Goal: Information Seeking & Learning: Learn about a topic

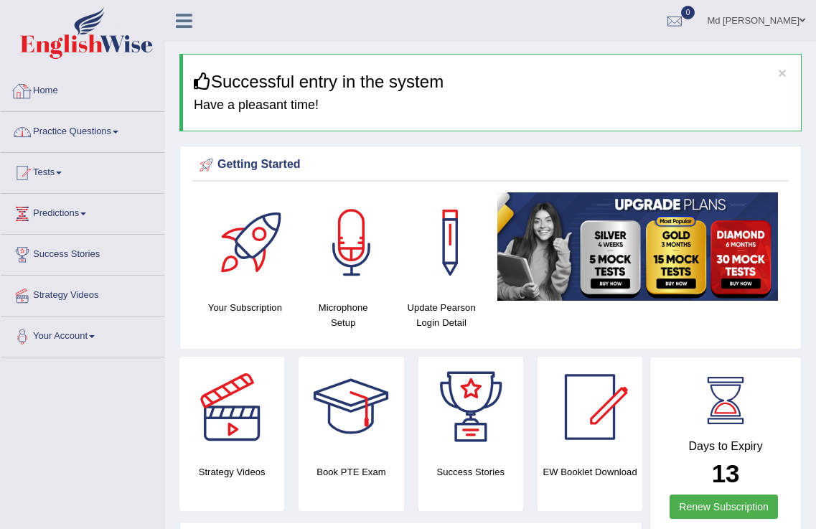
click at [101, 136] on link "Practice Questions" at bounding box center [83, 130] width 164 height 36
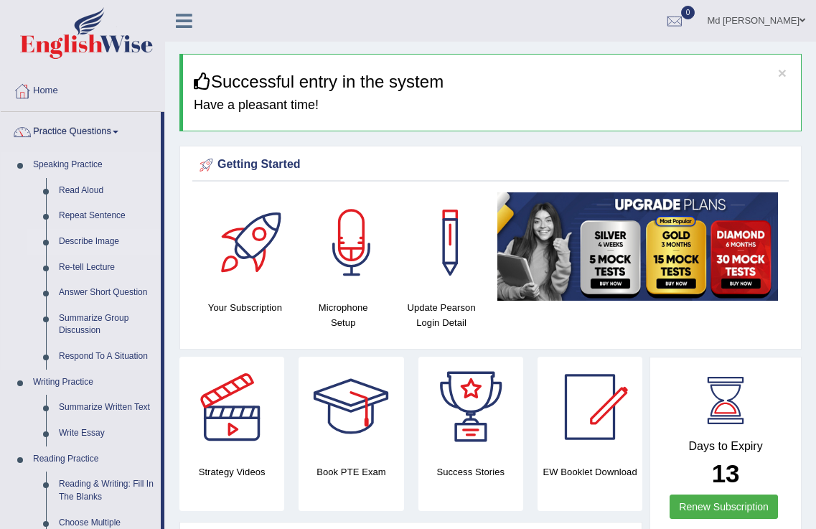
click at [88, 241] on link "Describe Image" at bounding box center [106, 242] width 108 height 26
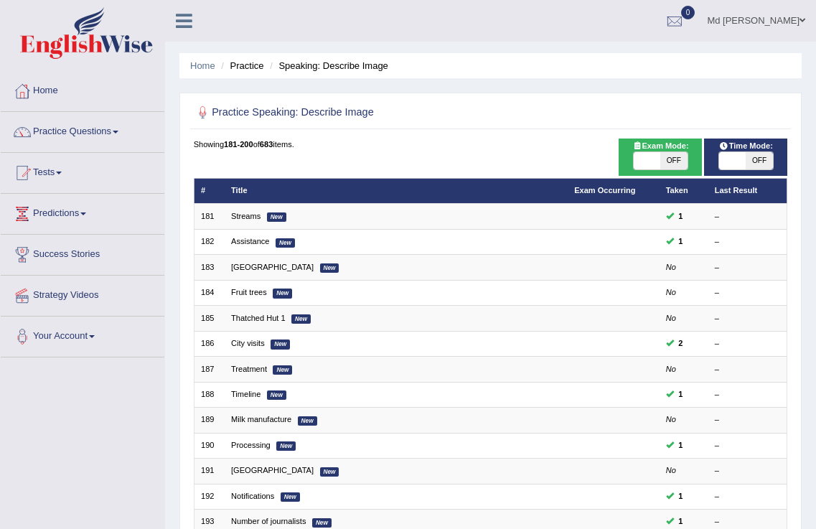
scroll to position [300, 0]
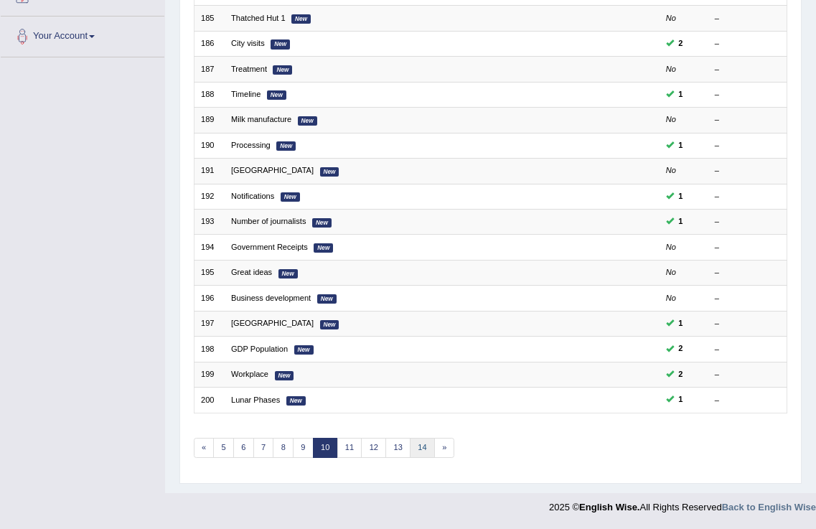
click at [412, 440] on link "14" at bounding box center [422, 448] width 25 height 20
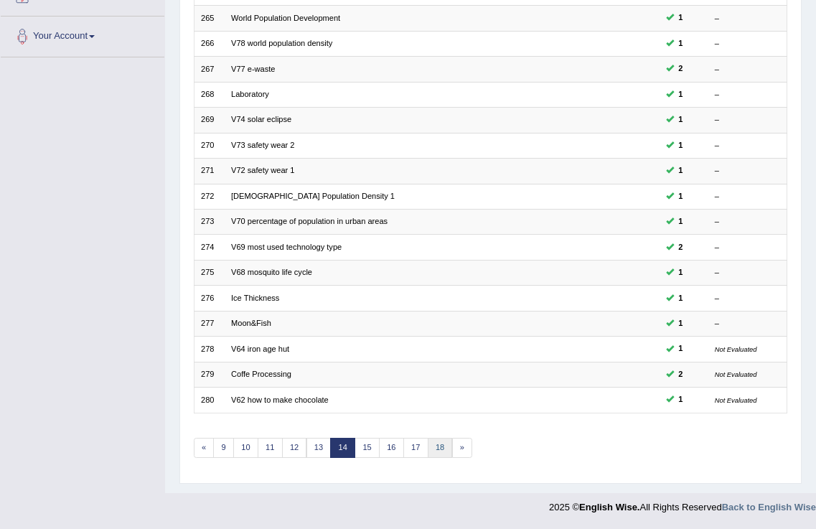
click at [441, 445] on link "18" at bounding box center [440, 448] width 25 height 20
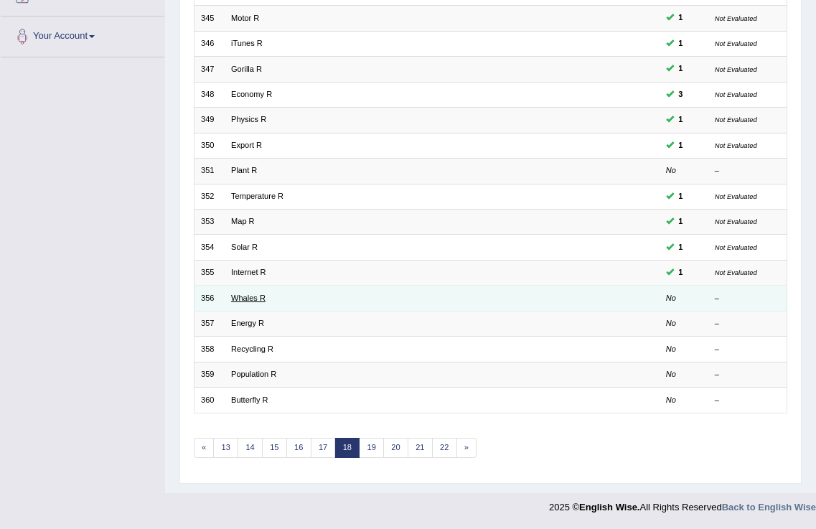
click at [237, 299] on link "Whales R" at bounding box center [248, 298] width 34 height 9
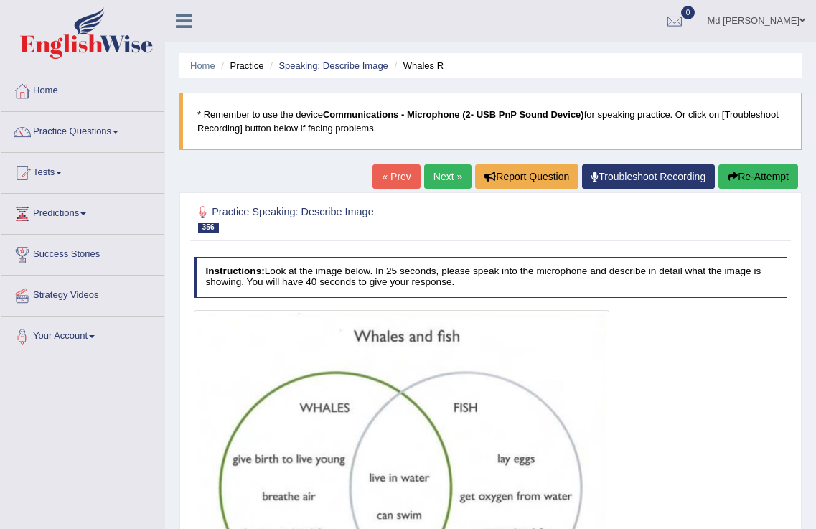
scroll to position [225, 0]
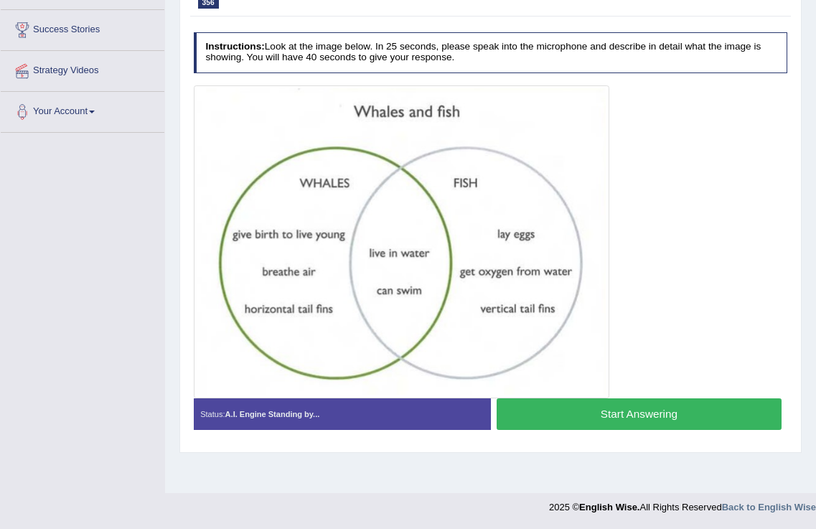
click at [688, 414] on button "Start Answering" at bounding box center [639, 413] width 285 height 31
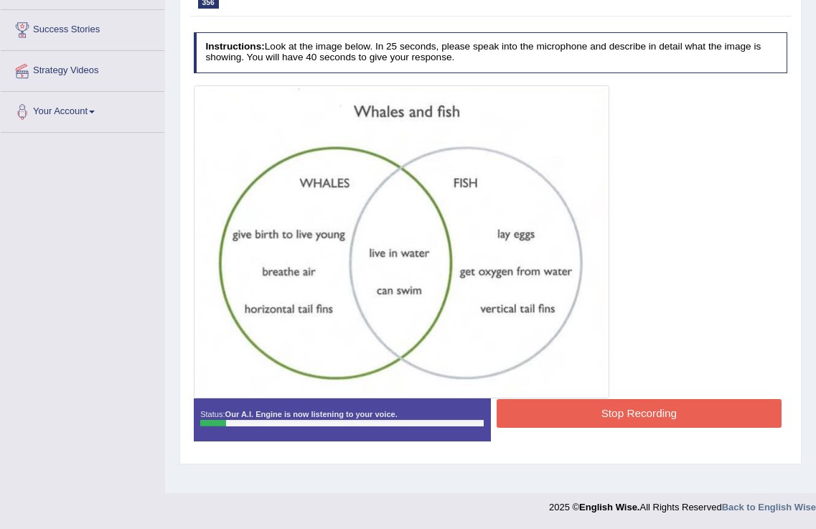
scroll to position [0, 0]
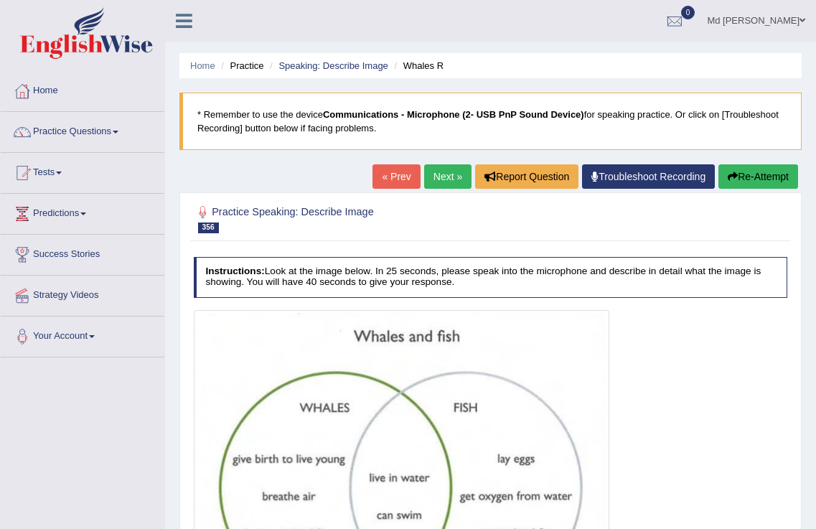
click at [767, 169] on button "Re-Attempt" at bounding box center [759, 176] width 80 height 24
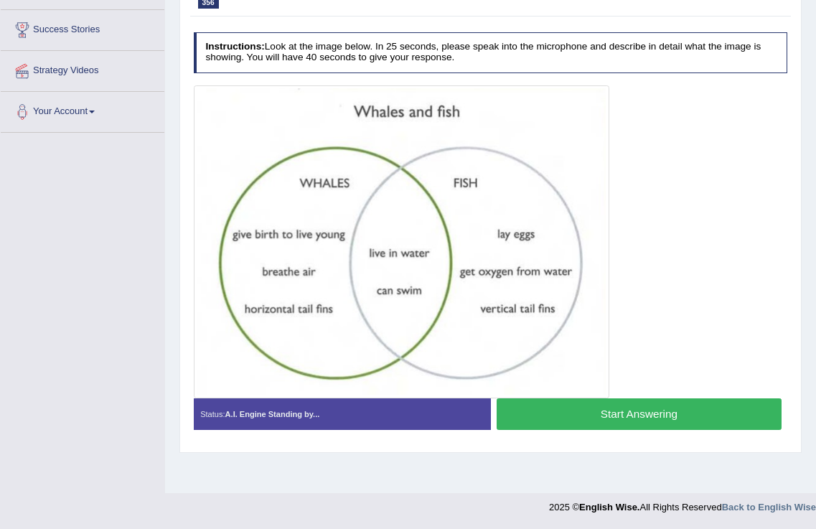
click at [674, 308] on div at bounding box center [491, 241] width 594 height 312
click at [661, 401] on button "Start Answering" at bounding box center [639, 413] width 285 height 31
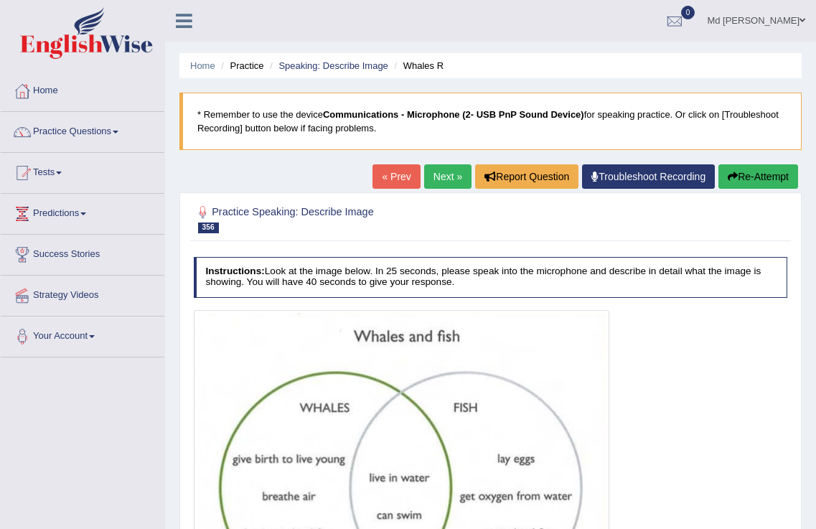
click at [754, 177] on button "Re-Attempt" at bounding box center [759, 176] width 80 height 24
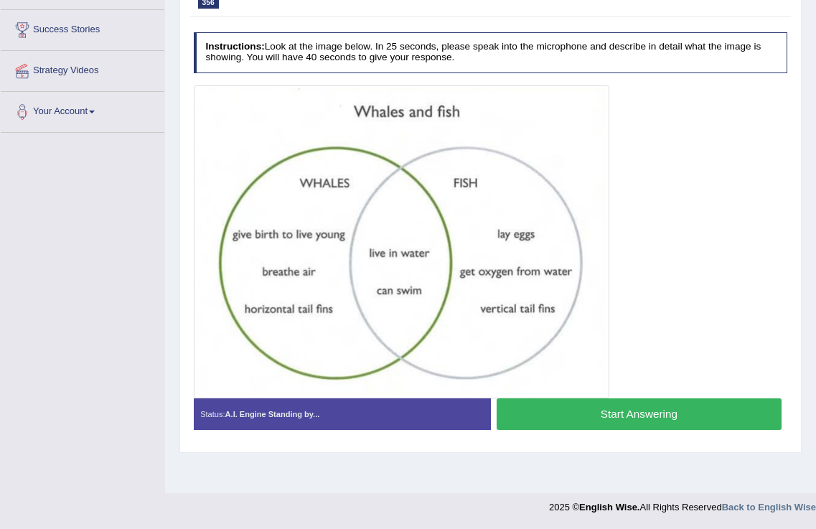
scroll to position [225, 0]
click at [666, 409] on button "Start Answering" at bounding box center [639, 413] width 285 height 31
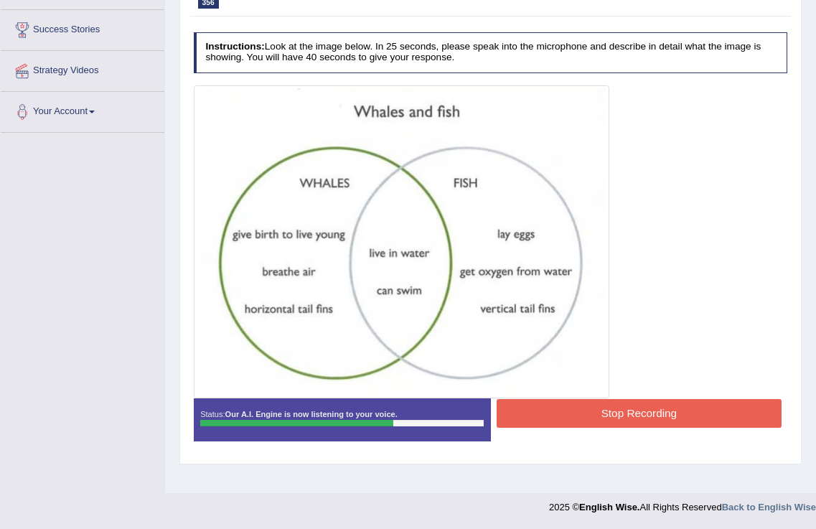
click at [630, 411] on button "Stop Recording" at bounding box center [639, 413] width 285 height 28
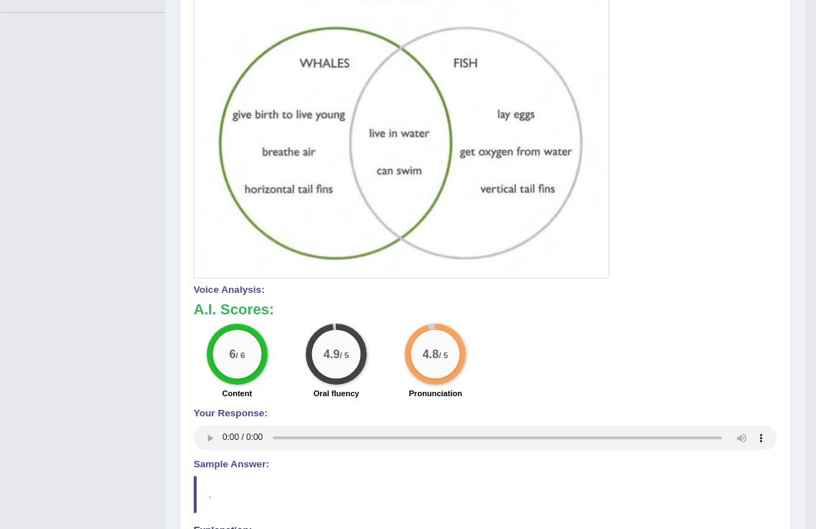
scroll to position [0, 0]
